Goal: Entertainment & Leisure: Consume media (video, audio)

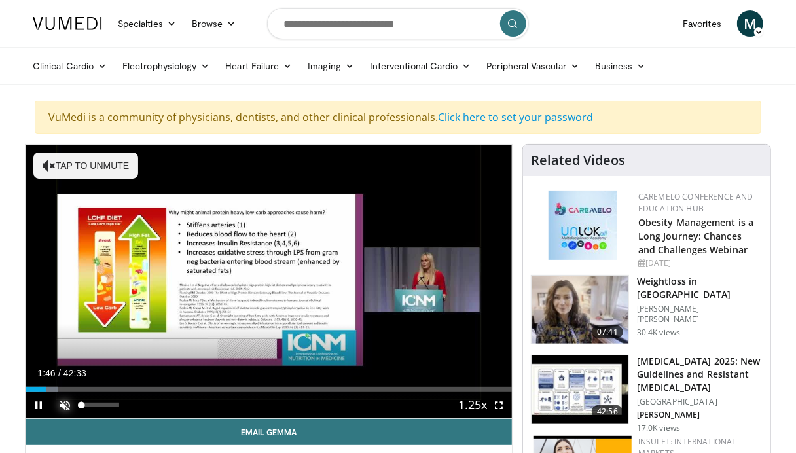
click at [67, 410] on span "Video Player" at bounding box center [65, 405] width 26 height 26
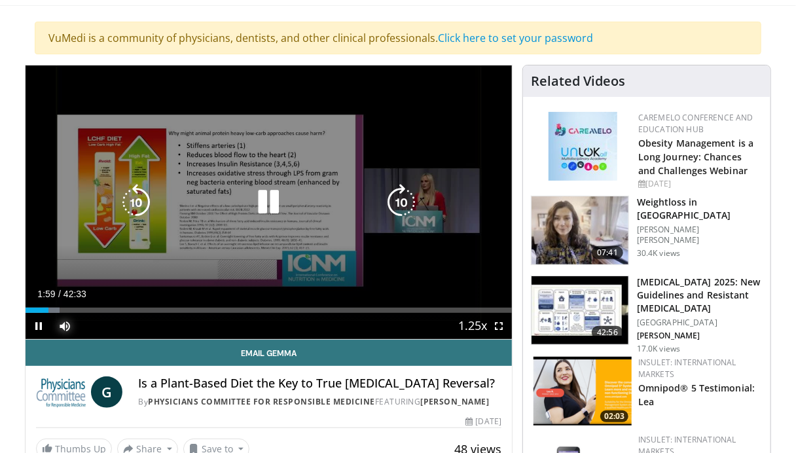
scroll to position [74, 0]
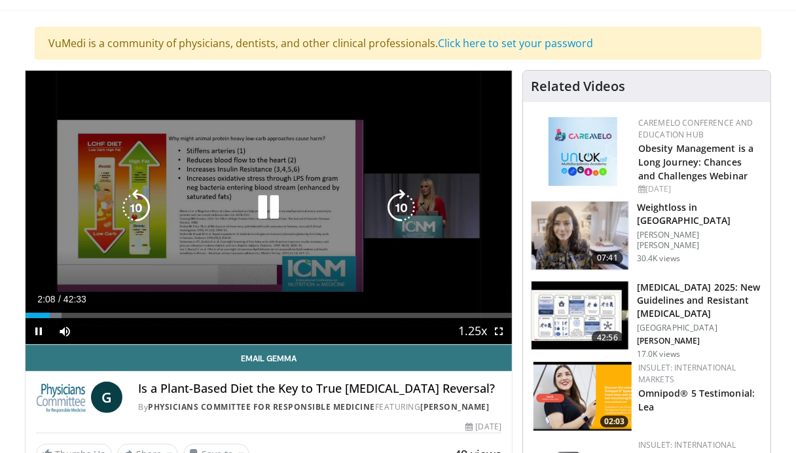
click at [407, 201] on icon "Video Player" at bounding box center [401, 207] width 37 height 37
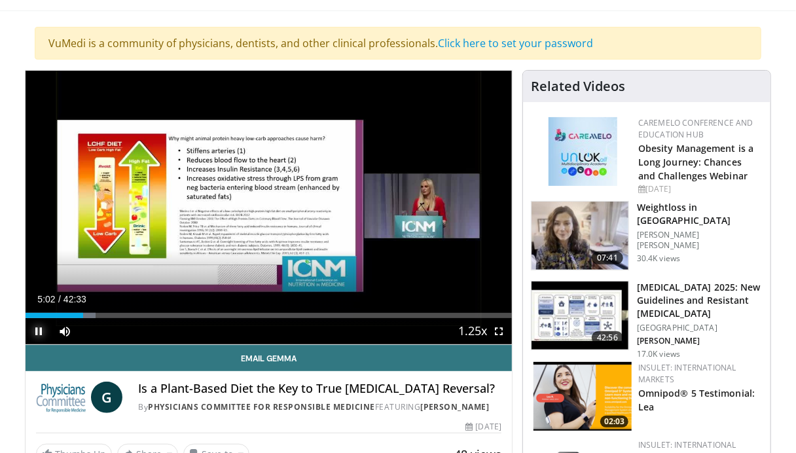
click at [39, 328] on span "Video Player" at bounding box center [39, 331] width 26 height 26
click at [41, 330] on span "Video Player" at bounding box center [39, 331] width 26 height 26
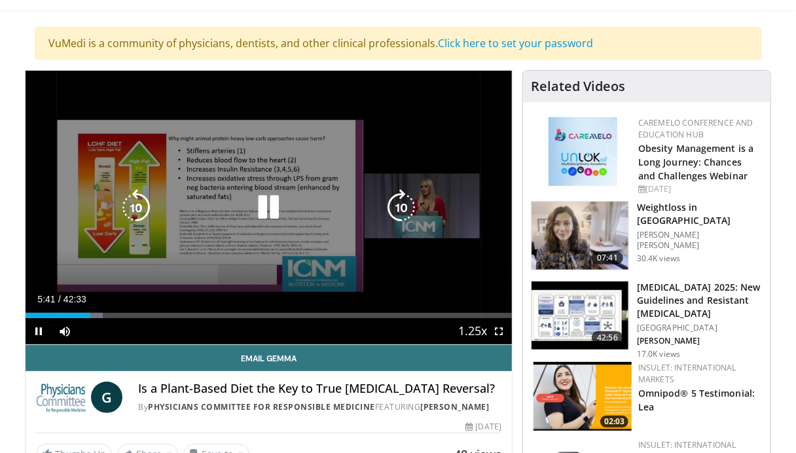
click at [399, 212] on icon "Video Player" at bounding box center [401, 207] width 37 height 37
click at [403, 206] on icon "Video Player" at bounding box center [401, 207] width 37 height 37
click at [400, 206] on icon "Video Player" at bounding box center [401, 207] width 37 height 37
click at [392, 205] on icon "Video Player" at bounding box center [401, 207] width 37 height 37
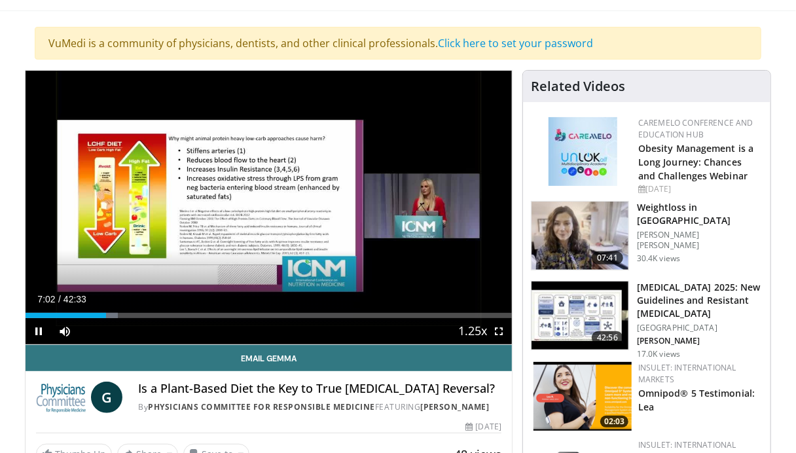
click at [400, 208] on div "10 seconds Tap to unmute" at bounding box center [269, 208] width 486 height 274
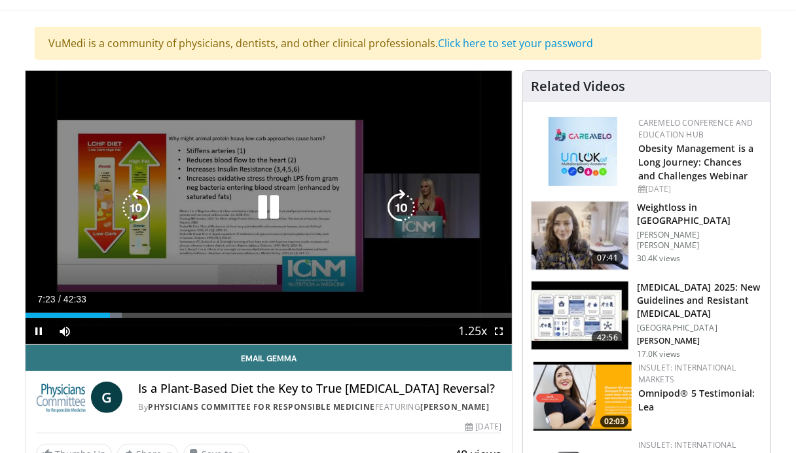
click at [398, 202] on icon "Video Player" at bounding box center [401, 207] width 37 height 37
click at [408, 209] on icon "Video Player" at bounding box center [401, 207] width 37 height 37
click at [405, 194] on icon "Video Player" at bounding box center [401, 207] width 37 height 37
click at [399, 207] on icon "Video Player" at bounding box center [401, 207] width 37 height 37
click at [402, 211] on icon "Video Player" at bounding box center [401, 207] width 37 height 37
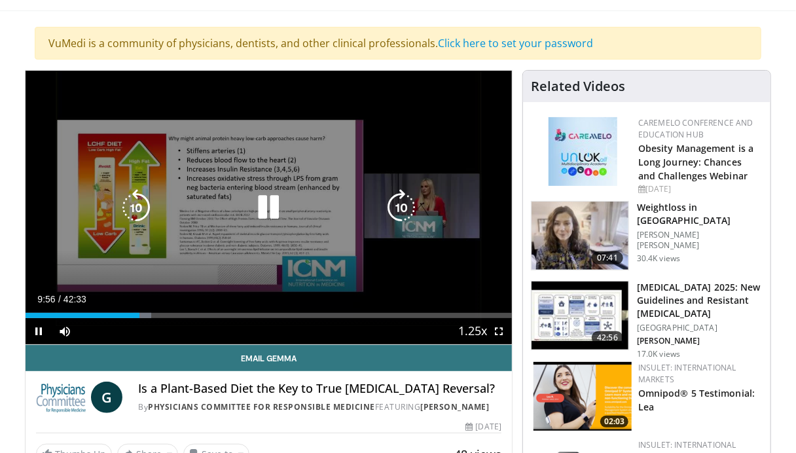
click at [405, 211] on icon "Video Player" at bounding box center [401, 207] width 37 height 37
click at [406, 203] on icon "Video Player" at bounding box center [401, 207] width 37 height 37
click at [398, 210] on icon "Video Player" at bounding box center [401, 207] width 37 height 37
click at [405, 215] on icon "Video Player" at bounding box center [401, 207] width 37 height 37
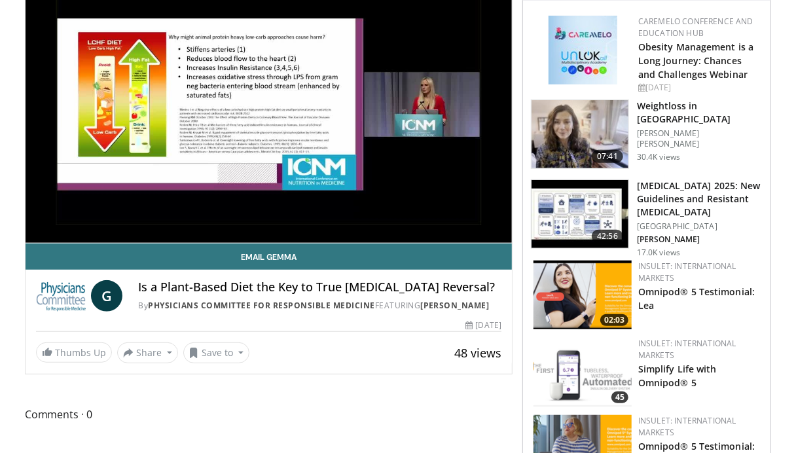
scroll to position [169, 0]
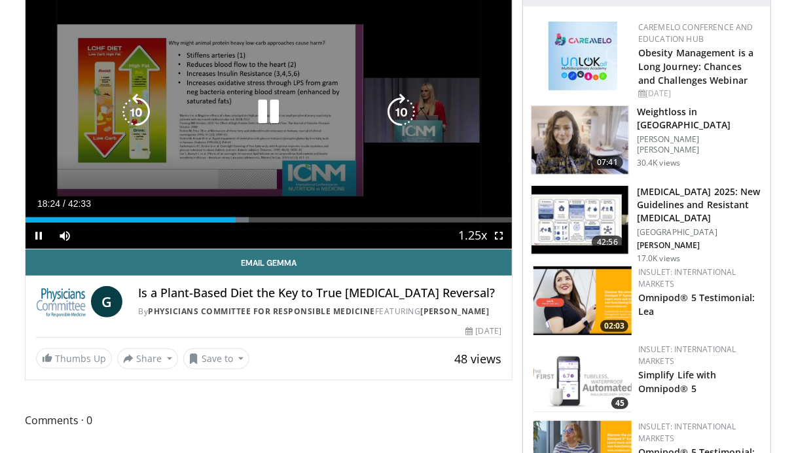
click at [400, 116] on icon "Video Player" at bounding box center [401, 112] width 37 height 37
click at [398, 115] on icon "Video Player" at bounding box center [401, 112] width 37 height 37
click at [400, 112] on icon "Video Player" at bounding box center [401, 112] width 37 height 37
click at [404, 99] on icon "Video Player" at bounding box center [401, 112] width 37 height 37
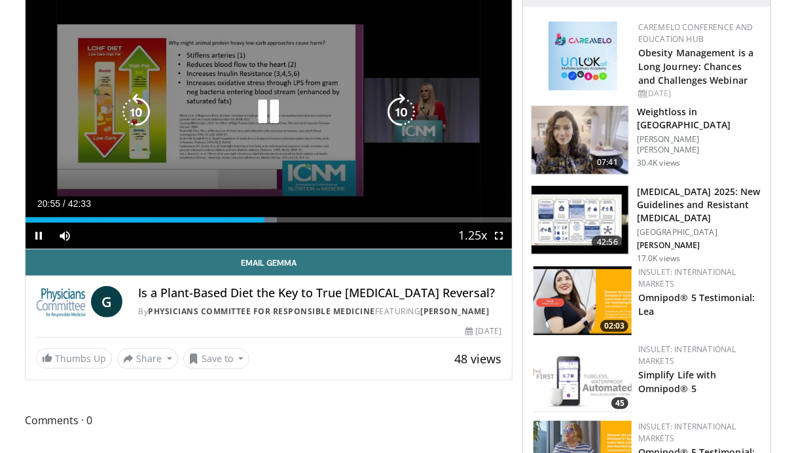
click at [400, 116] on icon "Video Player" at bounding box center [401, 112] width 37 height 37
click at [402, 113] on icon "Video Player" at bounding box center [401, 112] width 37 height 37
click at [404, 109] on icon "Video Player" at bounding box center [401, 112] width 37 height 37
click at [398, 109] on icon "Video Player" at bounding box center [401, 112] width 37 height 37
click at [396, 105] on icon "Video Player" at bounding box center [401, 112] width 37 height 37
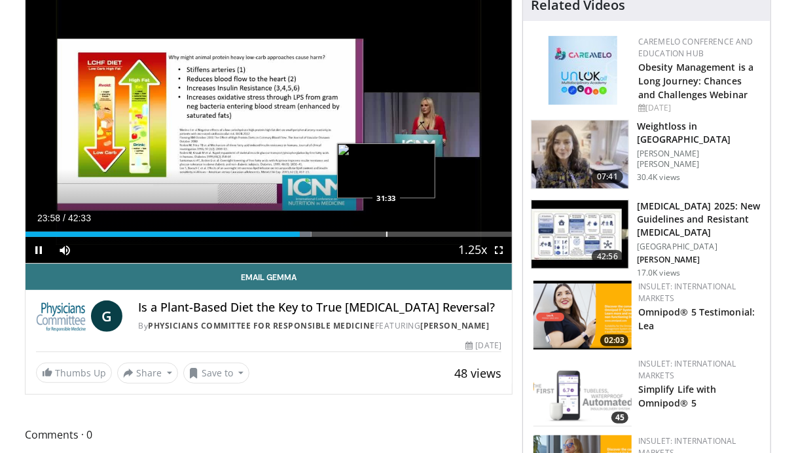
scroll to position [148, 0]
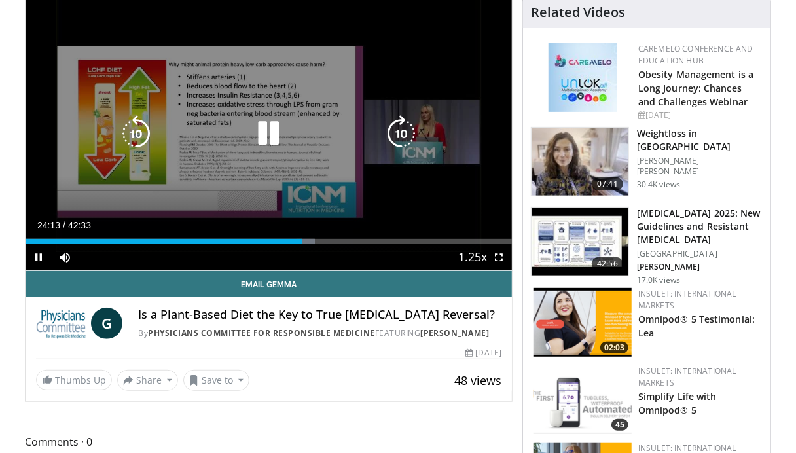
click at [398, 124] on icon "Video Player" at bounding box center [401, 133] width 37 height 37
click at [400, 127] on icon "Video Player" at bounding box center [401, 133] width 37 height 37
click at [404, 126] on icon "Video Player" at bounding box center [401, 133] width 37 height 37
click at [406, 130] on icon "Video Player" at bounding box center [401, 133] width 37 height 37
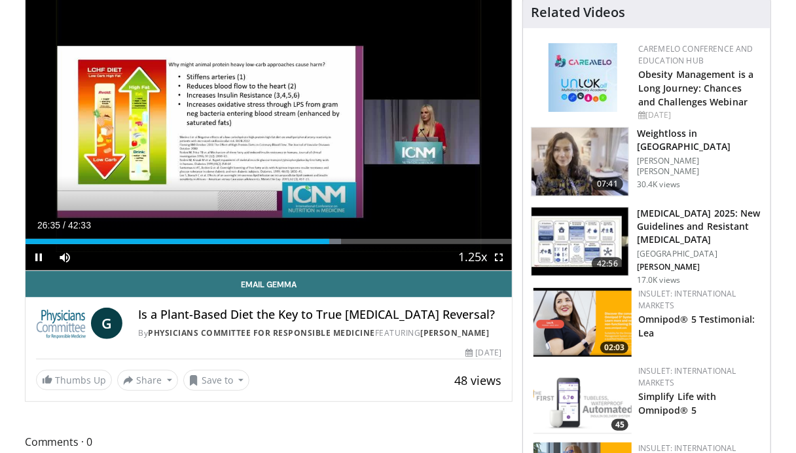
click at [400, 135] on div "10 seconds Tap to unmute" at bounding box center [269, 134] width 486 height 274
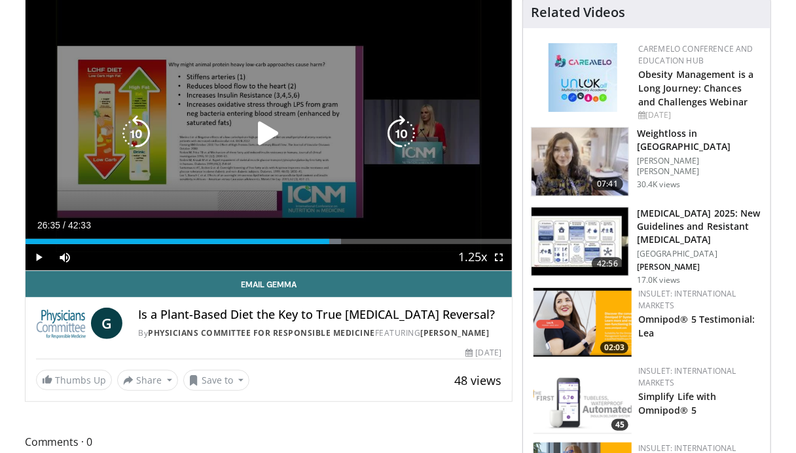
click at [400, 131] on icon "Video Player" at bounding box center [401, 133] width 37 height 37
click at [258, 126] on icon "Video Player" at bounding box center [268, 133] width 37 height 37
click at [401, 136] on icon "Video Player" at bounding box center [401, 133] width 37 height 37
click at [404, 132] on icon "Video Player" at bounding box center [401, 133] width 37 height 37
click at [410, 128] on icon "Video Player" at bounding box center [401, 133] width 37 height 37
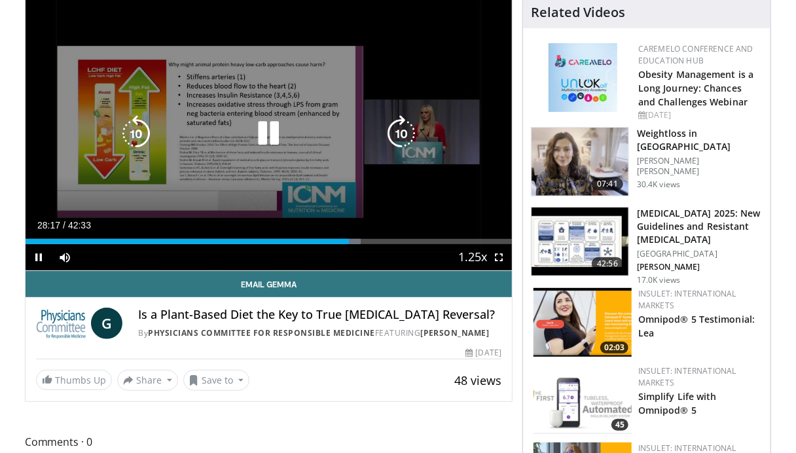
click at [397, 135] on icon "Video Player" at bounding box center [401, 133] width 37 height 37
click at [398, 127] on icon "Video Player" at bounding box center [401, 133] width 37 height 37
click at [398, 133] on icon "Video Player" at bounding box center [401, 133] width 37 height 37
click at [402, 130] on icon "Video Player" at bounding box center [401, 133] width 37 height 37
click at [402, 135] on icon "Video Player" at bounding box center [401, 133] width 37 height 37
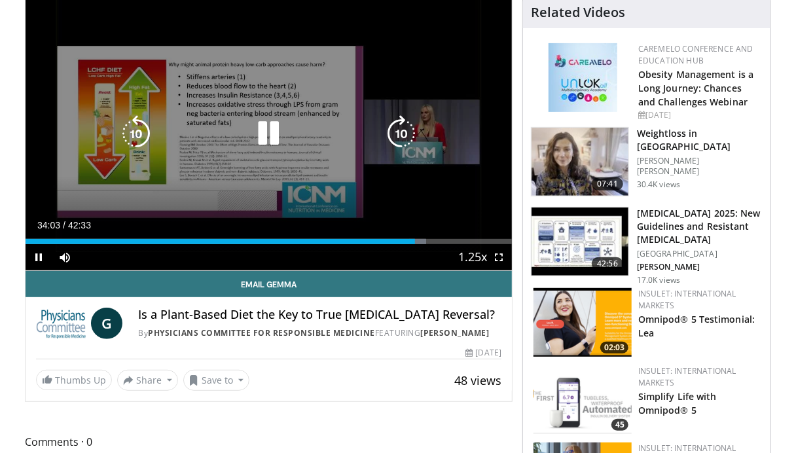
click at [403, 134] on icon "Video Player" at bounding box center [401, 133] width 37 height 37
click at [402, 137] on icon "Video Player" at bounding box center [401, 133] width 37 height 37
click at [400, 128] on icon "Video Player" at bounding box center [401, 133] width 37 height 37
click at [400, 133] on icon "Video Player" at bounding box center [401, 133] width 37 height 37
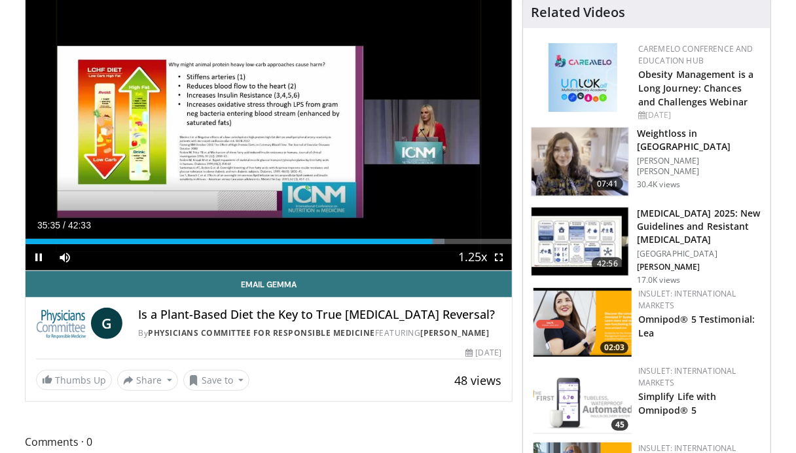
click at [404, 133] on div "10 seconds Tap to unmute" at bounding box center [269, 134] width 486 height 274
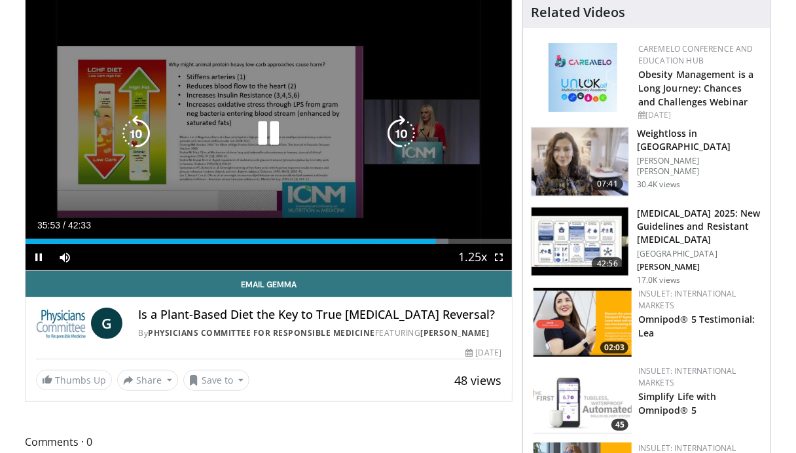
click at [402, 126] on icon "Video Player" at bounding box center [401, 133] width 37 height 37
click at [395, 133] on icon "Video Player" at bounding box center [401, 133] width 37 height 37
click at [399, 133] on icon "Video Player" at bounding box center [401, 133] width 37 height 37
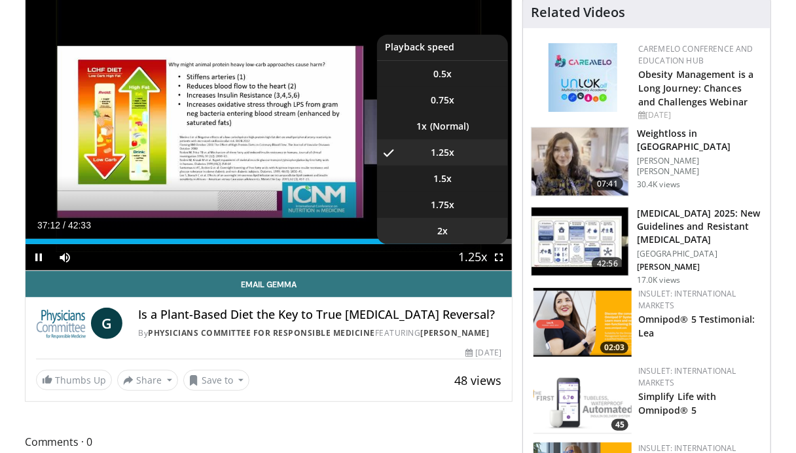
click at [465, 241] on li "2x" at bounding box center [442, 231] width 131 height 26
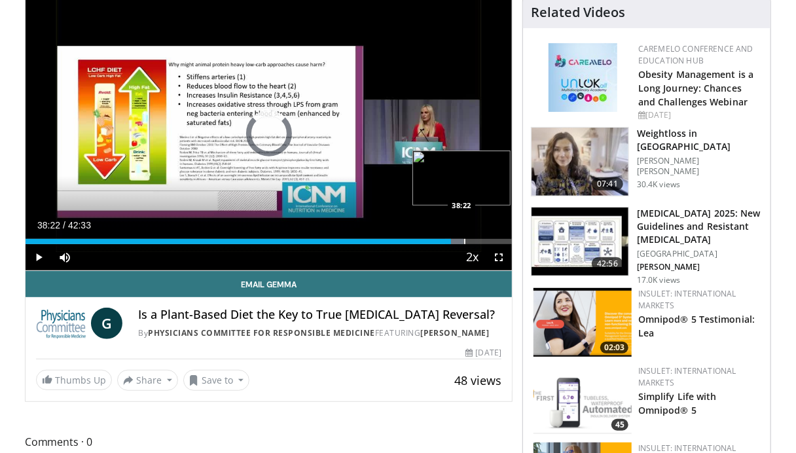
click at [464, 240] on div "Progress Bar" at bounding box center [464, 241] width 1 height 5
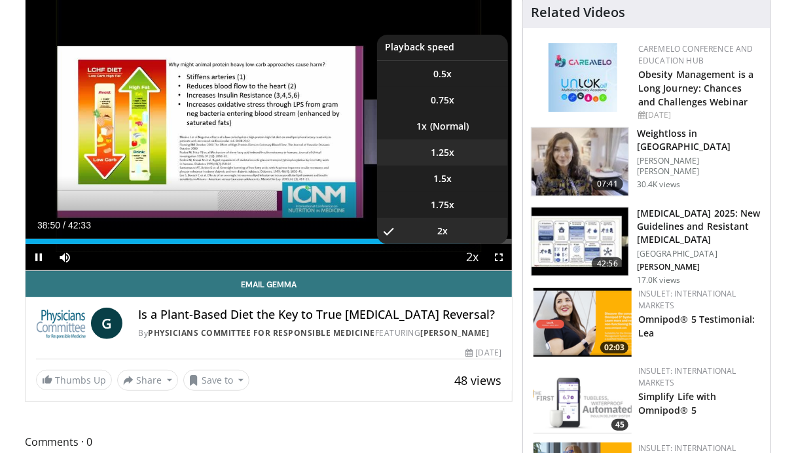
click at [431, 154] on span "1.25x" at bounding box center [443, 152] width 24 height 13
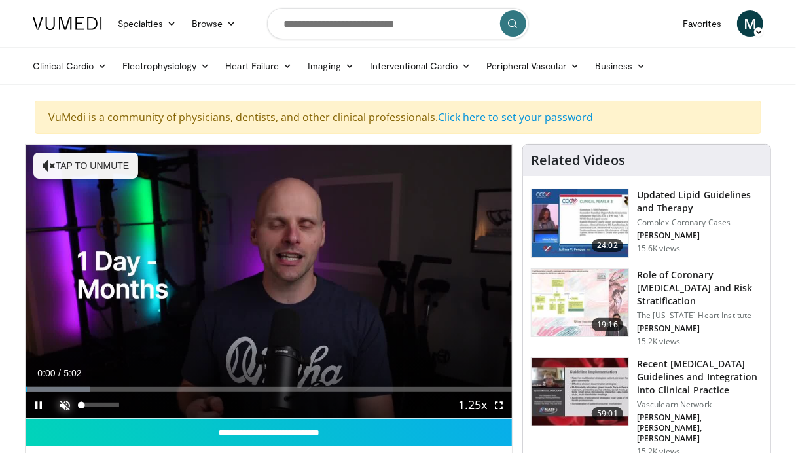
click at [61, 404] on span "Video Player" at bounding box center [65, 405] width 26 height 26
